Goal: Task Accomplishment & Management: Use online tool/utility

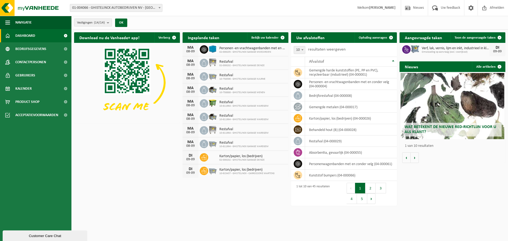
click at [111, 22] on b "submit" at bounding box center [109, 22] width 5 height 7
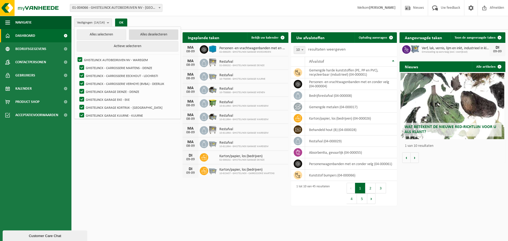
click at [144, 37] on button "Alles deselecteren" at bounding box center [153, 34] width 49 height 11
checkbox input "false"
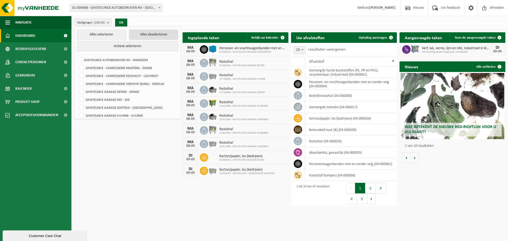
checkbox input "false"
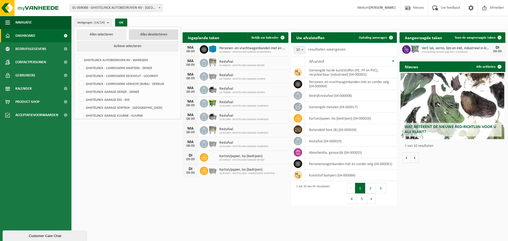
checkbox input "false"
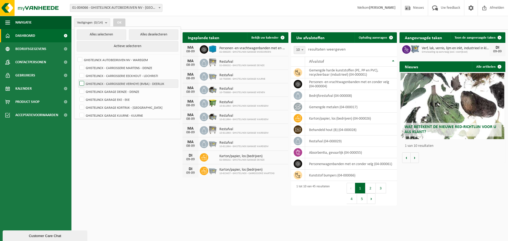
click at [150, 83] on label "GHISTELINCK - CARROSSERIE VERHOYE (BVBA) - DEERLIJK" at bounding box center [128, 84] width 100 height 8
click at [78, 80] on input "GHISTELINCK - CARROSSERIE VERHOYE (BVBA) - DEERLIJK" at bounding box center [77, 79] width 0 height 0
checkbox input "true"
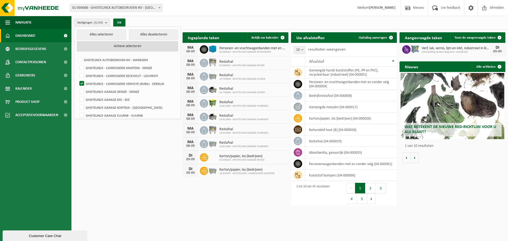
click at [116, 45] on button "Actieve selecteren" at bounding box center [128, 46] width 102 height 11
checkbox input "true"
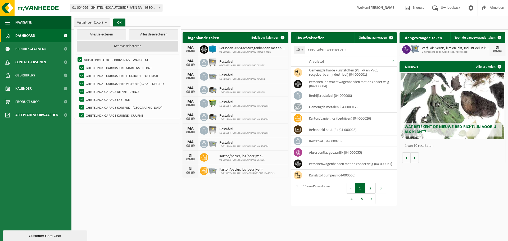
checkbox input "true"
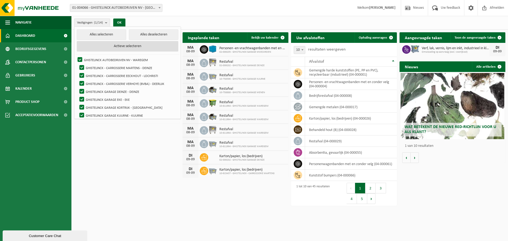
checkbox input "true"
click at [144, 34] on button "Alles deselecteren" at bounding box center [153, 34] width 49 height 11
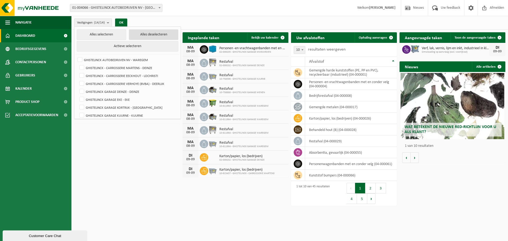
checkbox input "false"
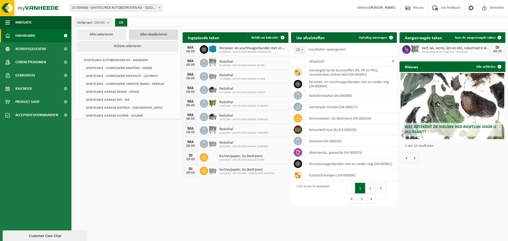
checkbox input "false"
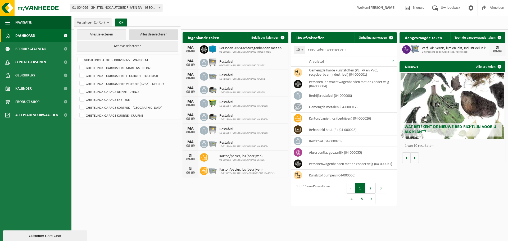
checkbox input "false"
click at [137, 85] on label "GHISTELINCK - CARROSSERIE VERHOYE (BVBA) - DEERLIJK" at bounding box center [128, 84] width 100 height 8
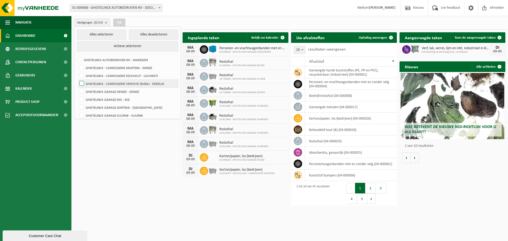
click at [78, 80] on input "GHISTELINCK - CARROSSERIE VERHOYE (BVBA) - DEERLIJK" at bounding box center [77, 79] width 0 height 0
click at [138, 84] on label "GHISTELINCK - CARROSSERIE VERHOYE (BVBA) - DEERLIJK" at bounding box center [128, 84] width 100 height 8
click at [78, 80] on input "GHISTELINCK - CARROSSERIE VERHOYE (BVBA) - DEERLIJK" at bounding box center [77, 79] width 0 height 0
click at [102, 22] on count "(0/14)" at bounding box center [98, 22] width 9 height 3
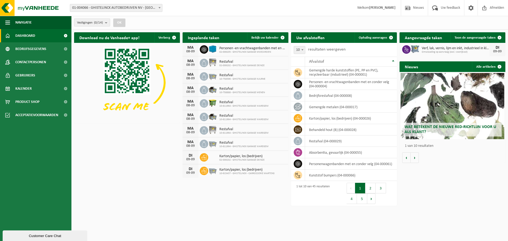
click at [108, 21] on b "submit" at bounding box center [107, 22] width 5 height 7
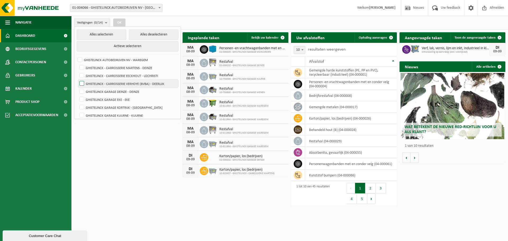
click at [106, 82] on label "GHISTELINCK - CARROSSERIE VERHOYE (BVBA) - DEERLIJK" at bounding box center [128, 84] width 100 height 8
click at [78, 80] on input "GHISTELINCK - CARROSSERIE VERHOYE (BVBA) - DEERLIJK" at bounding box center [77, 79] width 0 height 0
checkbox input "true"
click at [122, 22] on button "OK" at bounding box center [119, 23] width 12 height 8
